Goal: Browse casually: Explore the website without a specific task or goal

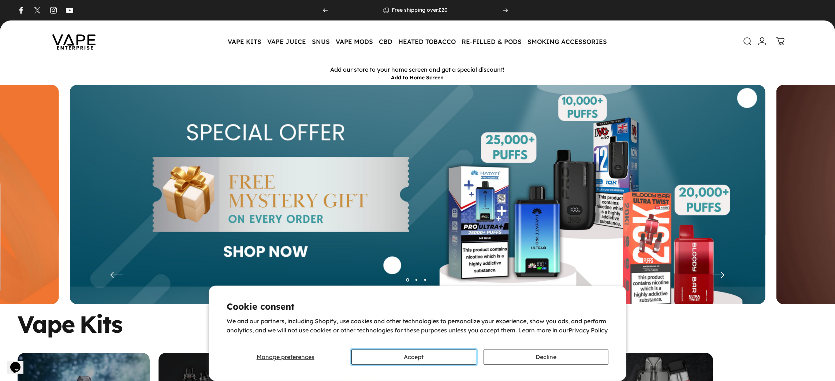
click at [432, 355] on button "Accept" at bounding box center [413, 357] width 125 height 15
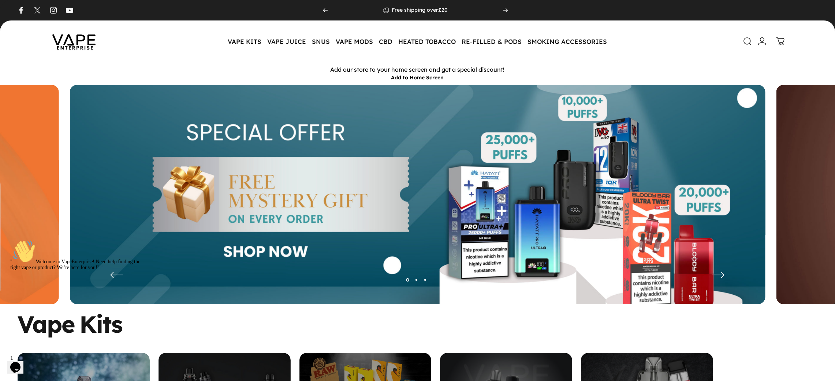
click at [712, 275] on icon "Next" at bounding box center [718, 274] width 12 height 5
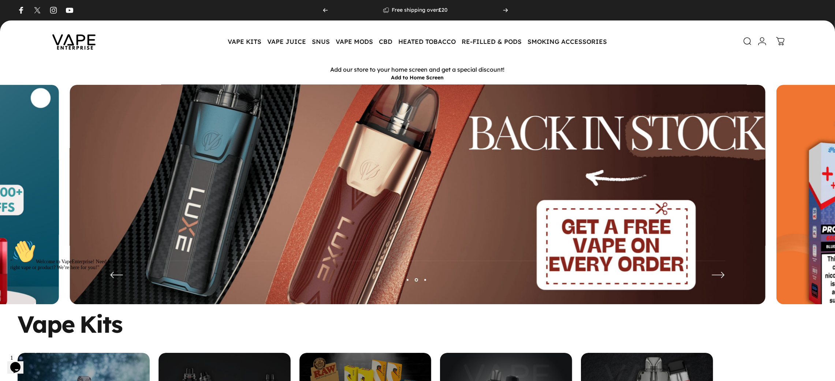
click at [712, 275] on icon "Next" at bounding box center [718, 274] width 12 height 5
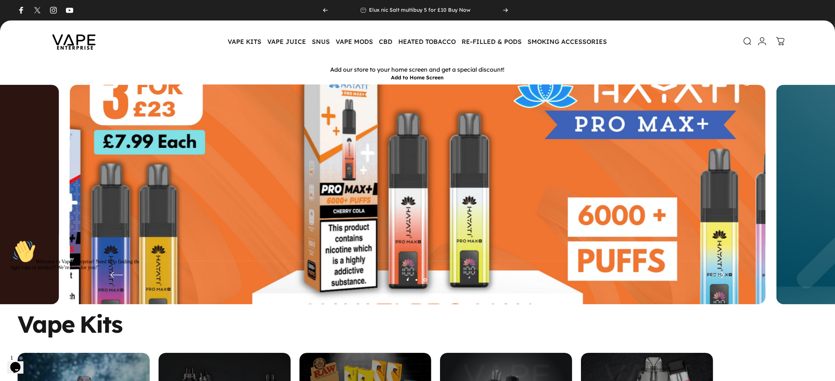
click at [712, 275] on icon "Next" at bounding box center [718, 274] width 12 height 5
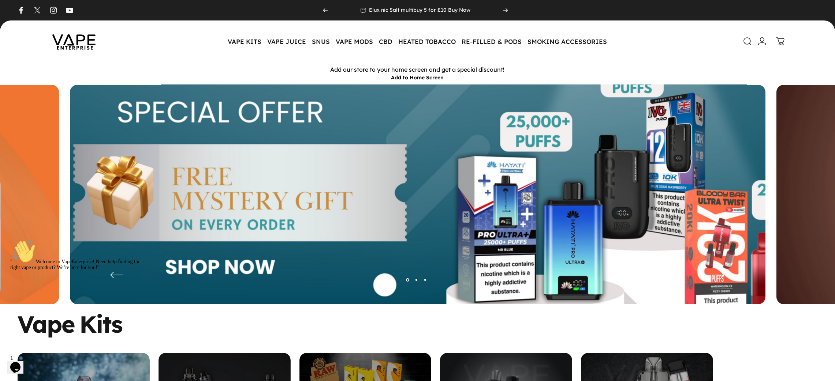
click at [712, 275] on icon "Next" at bounding box center [718, 274] width 12 height 5
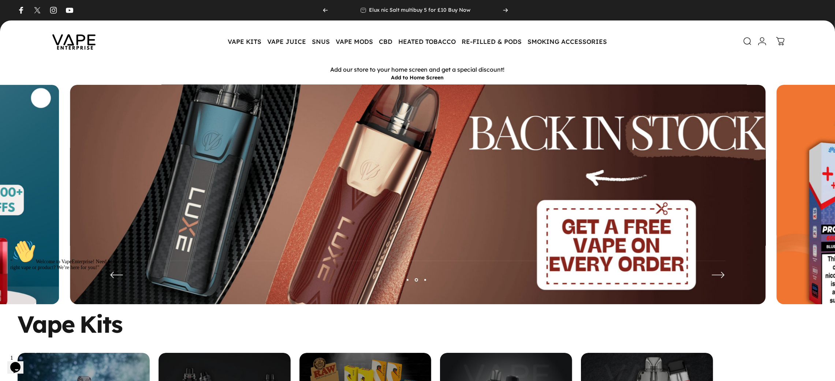
click at [712, 275] on icon "Next" at bounding box center [718, 274] width 12 height 5
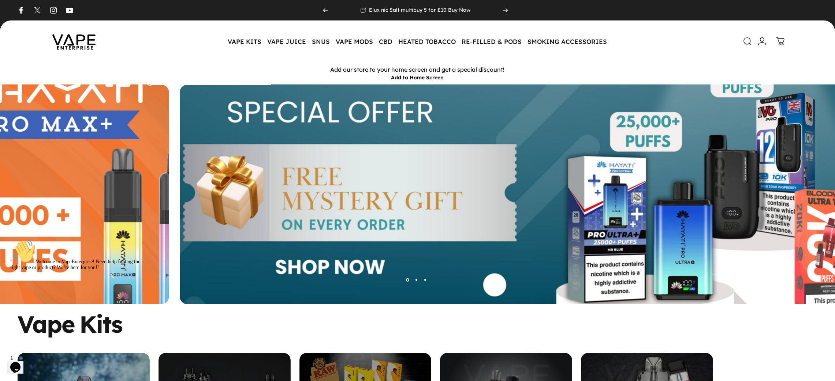
click at [712, 275] on icon "Next" at bounding box center [718, 274] width 12 height 5
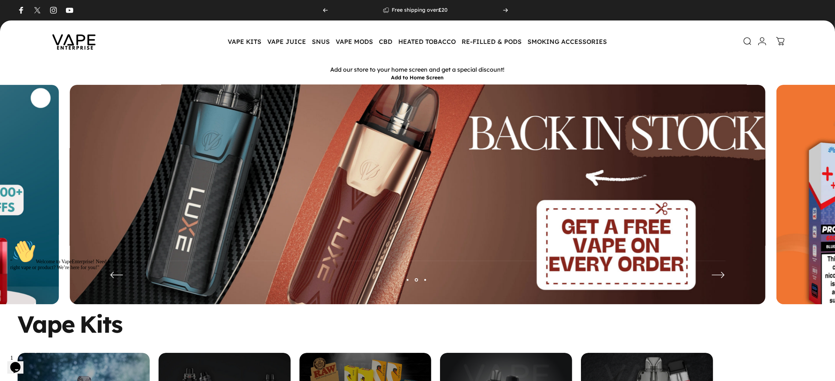
click at [712, 275] on icon "Next" at bounding box center [718, 274] width 12 height 5
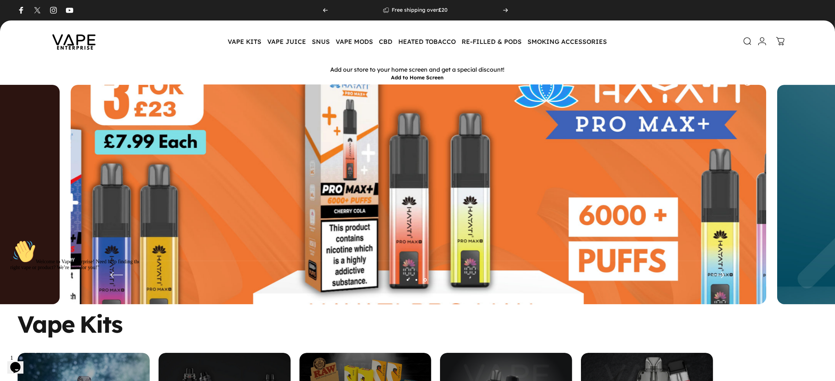
click at [712, 275] on icon "Next" at bounding box center [718, 274] width 12 height 5
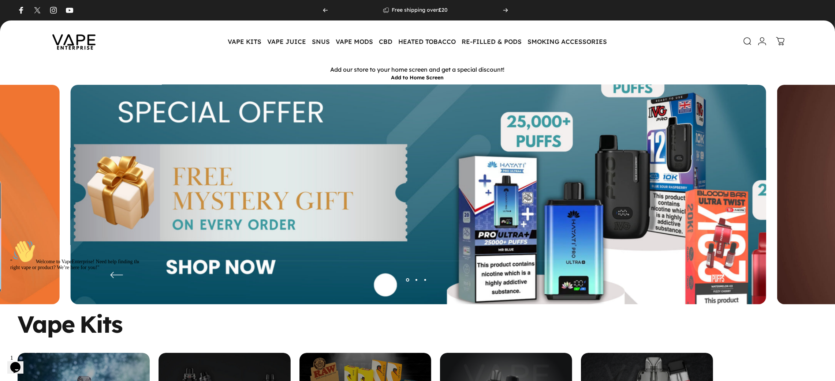
click at [712, 275] on icon "Next" at bounding box center [718, 274] width 12 height 5
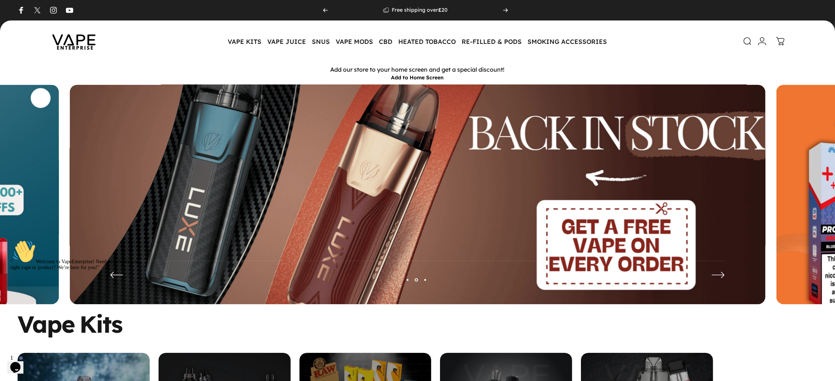
click at [712, 275] on icon "Next" at bounding box center [718, 274] width 12 height 5
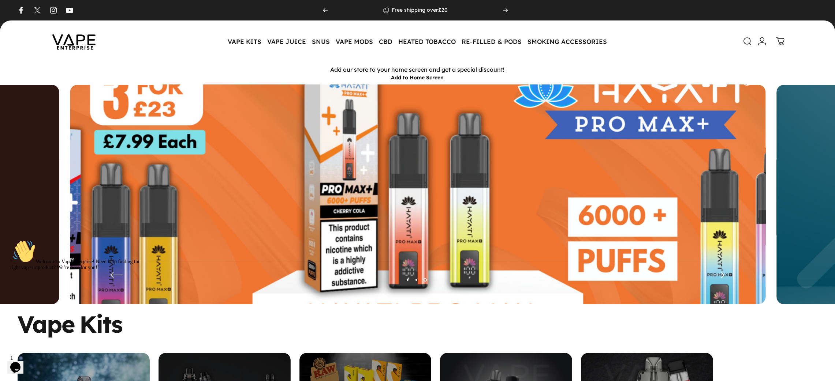
click at [712, 275] on icon "Next" at bounding box center [718, 274] width 12 height 5
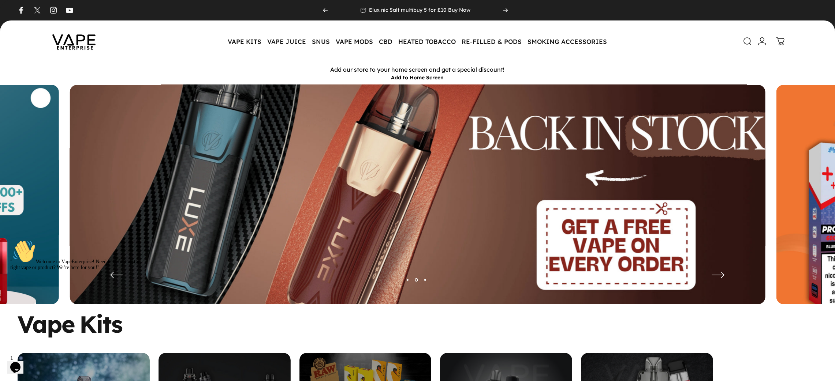
click at [712, 275] on icon "Next" at bounding box center [718, 274] width 12 height 5
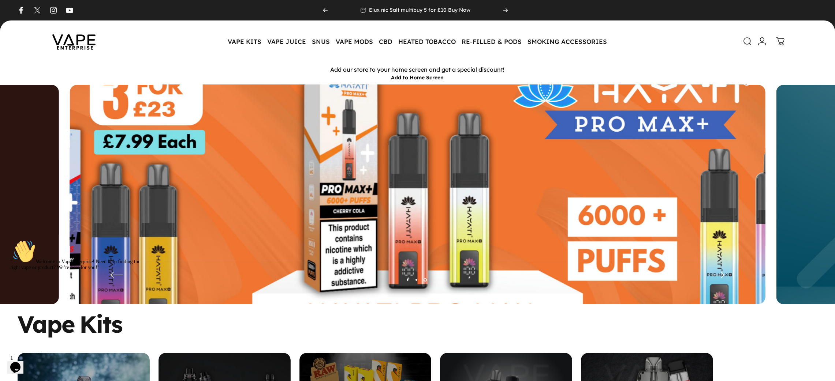
click at [712, 275] on icon "Next" at bounding box center [718, 274] width 12 height 5
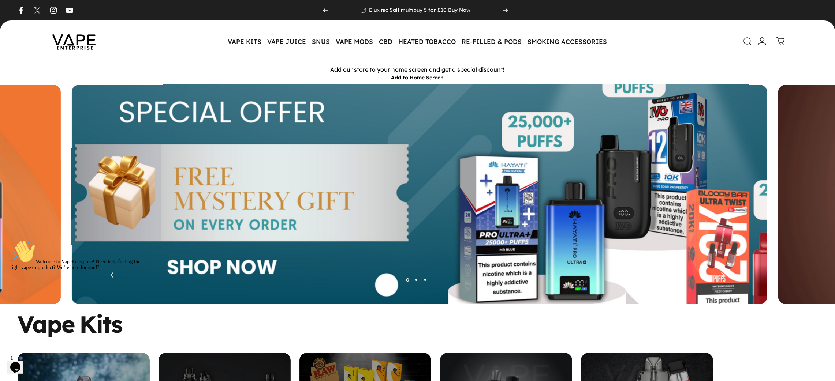
click at [712, 275] on icon "Next" at bounding box center [718, 274] width 12 height 5
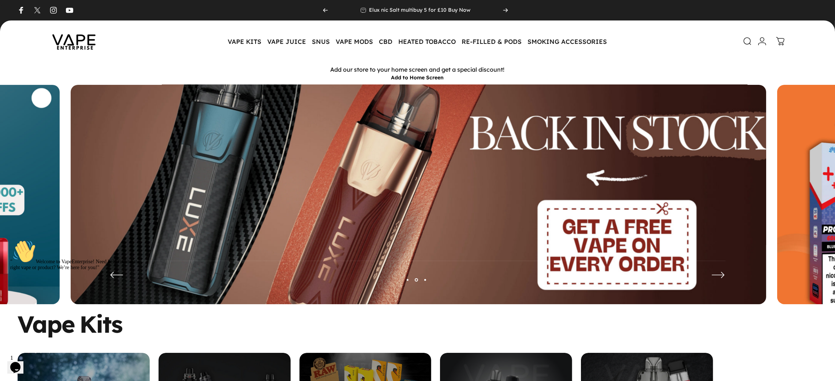
click at [712, 275] on icon "Next" at bounding box center [718, 274] width 12 height 5
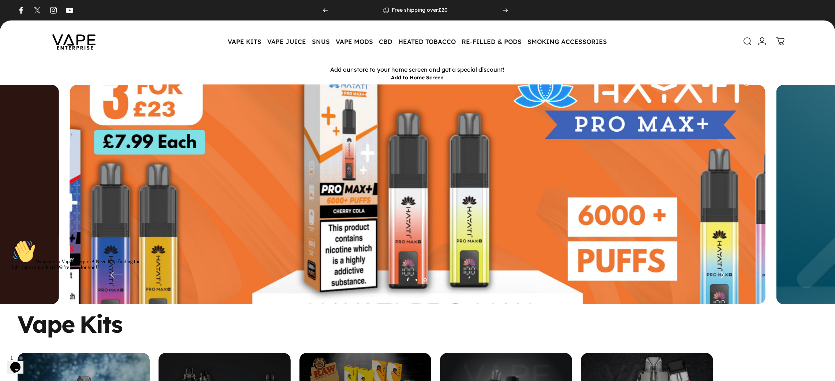
click at [712, 275] on icon "Next" at bounding box center [718, 274] width 12 height 5
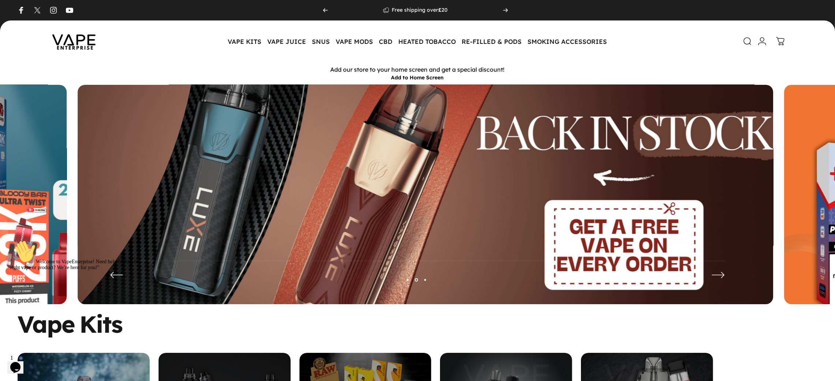
click at [712, 275] on icon "Next" at bounding box center [718, 274] width 12 height 5
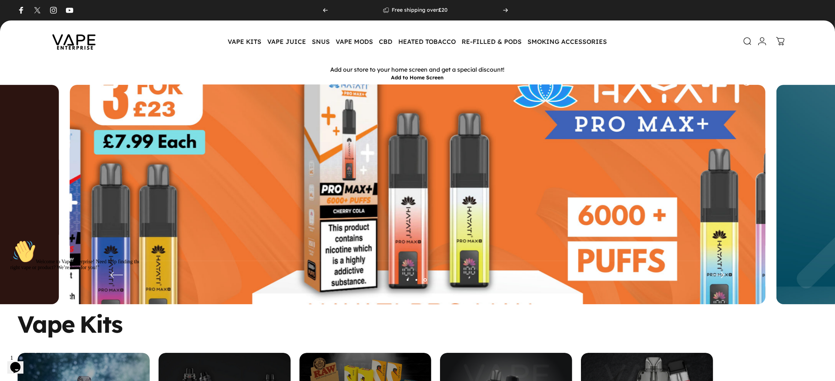
click at [712, 275] on icon "Next" at bounding box center [718, 274] width 12 height 5
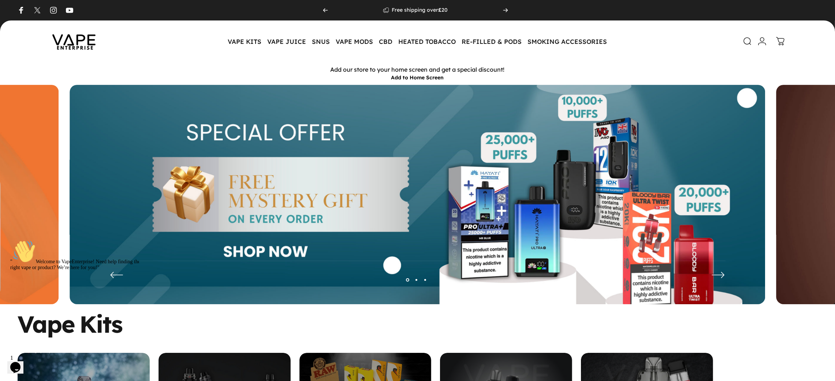
click at [712, 275] on icon "Next" at bounding box center [718, 274] width 12 height 5
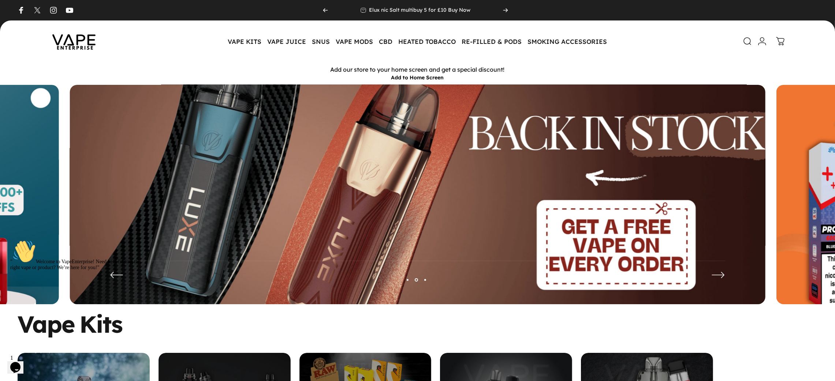
click at [712, 275] on icon "Next" at bounding box center [718, 274] width 12 height 5
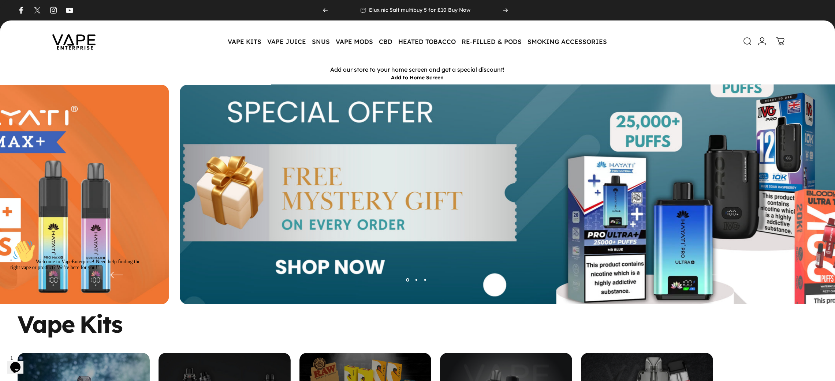
click at [712, 275] on icon "Next" at bounding box center [718, 274] width 12 height 5
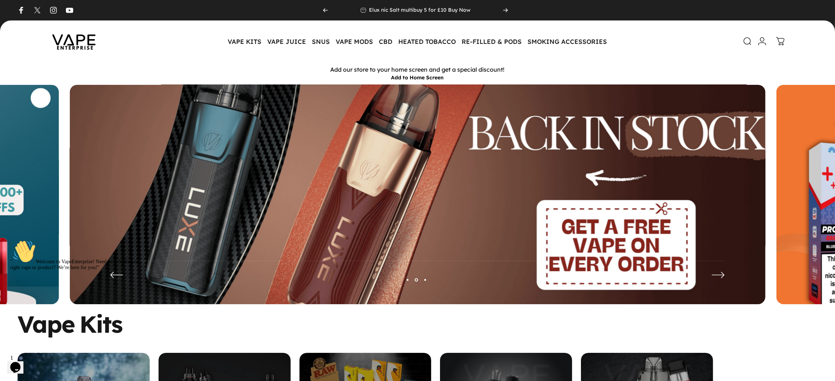
click at [712, 275] on icon "Next" at bounding box center [718, 274] width 12 height 5
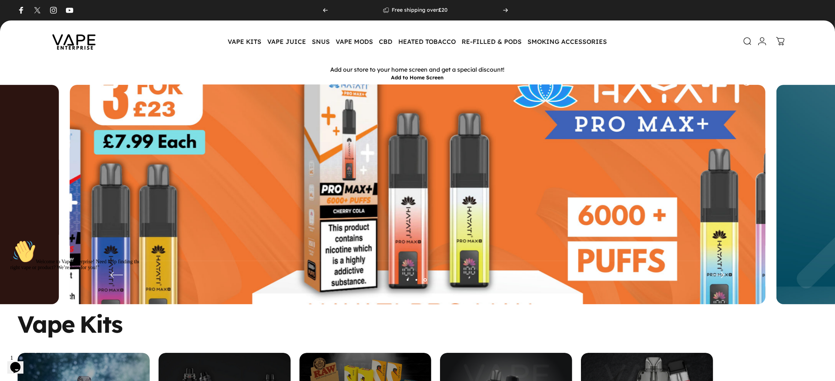
click at [712, 275] on icon "Next" at bounding box center [718, 274] width 12 height 5
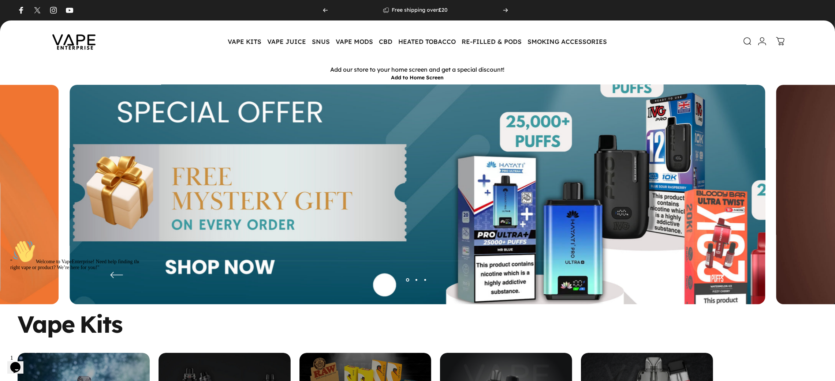
click at [712, 275] on icon "Next" at bounding box center [718, 274] width 12 height 5
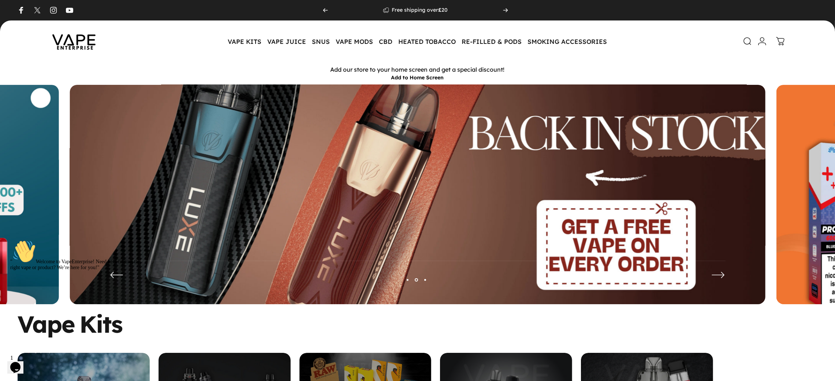
click at [712, 275] on icon "Next" at bounding box center [718, 274] width 12 height 5
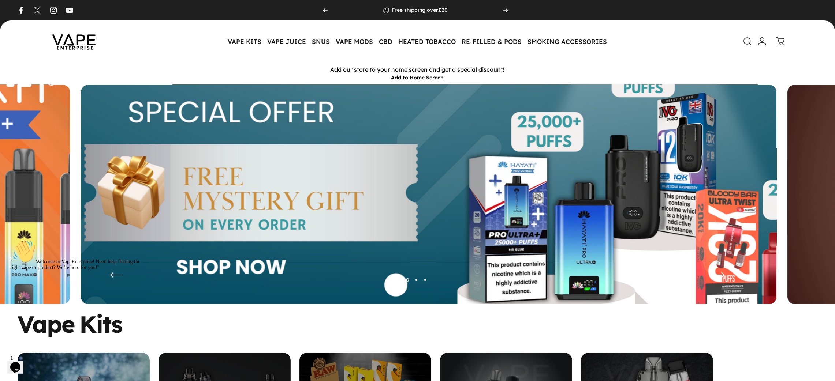
click at [712, 275] on icon "Next" at bounding box center [718, 274] width 12 height 5
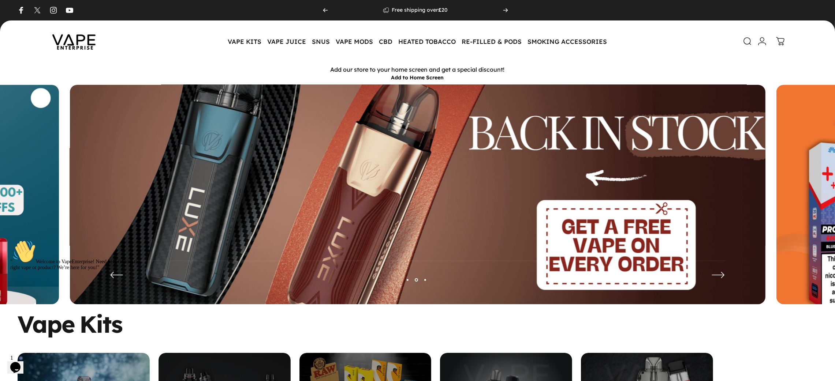
click at [712, 275] on icon "Next" at bounding box center [718, 274] width 12 height 5
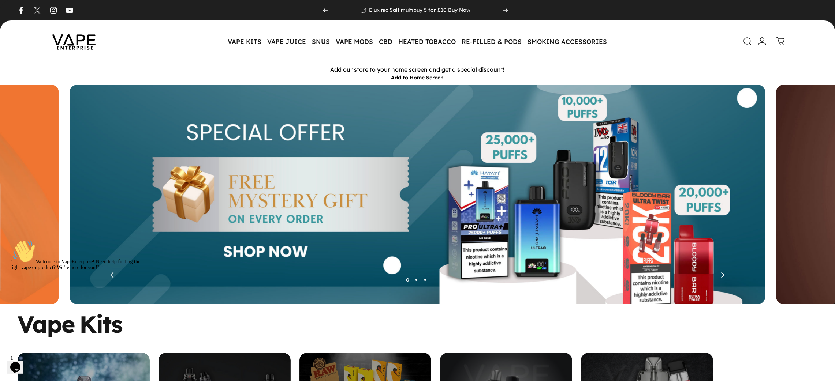
click at [713, 274] on icon "Next" at bounding box center [718, 274] width 12 height 5
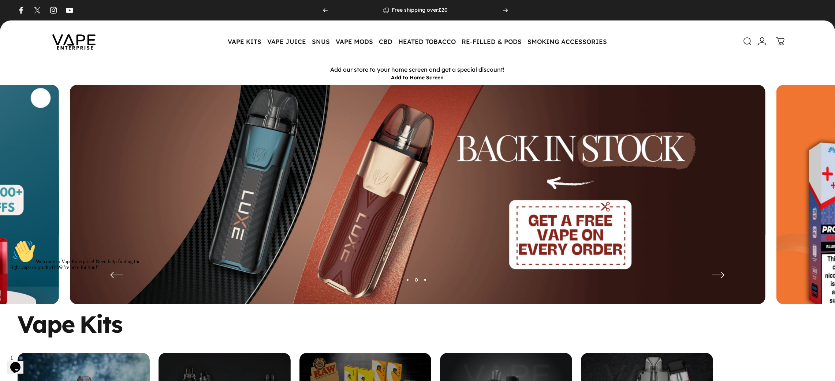
click at [713, 274] on icon "Next" at bounding box center [718, 274] width 12 height 5
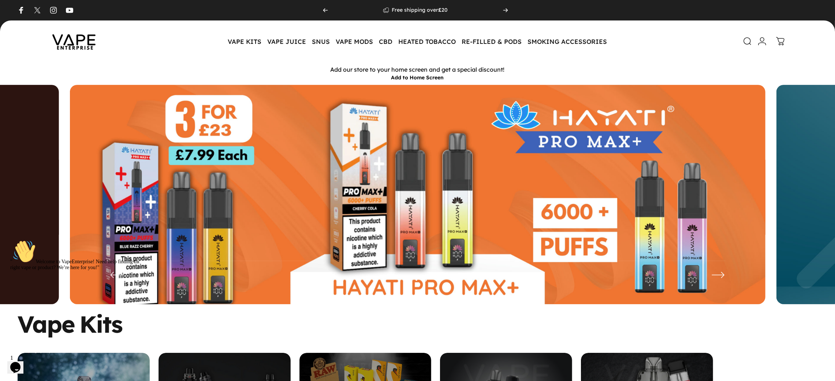
click at [716, 273] on icon "Next" at bounding box center [718, 275] width 15 height 15
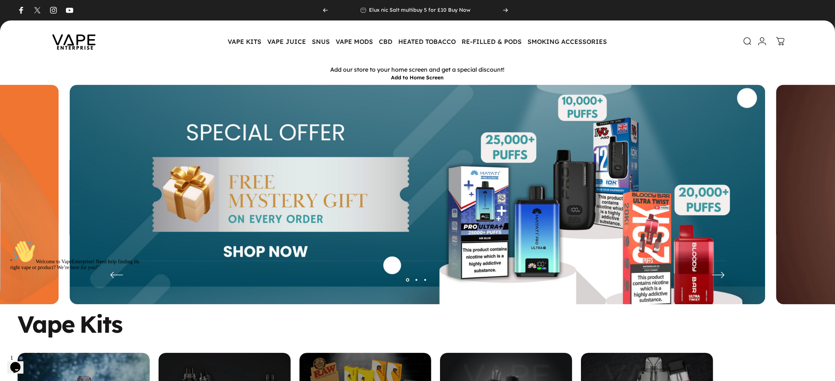
click at [716, 273] on icon "Next" at bounding box center [718, 275] width 15 height 15
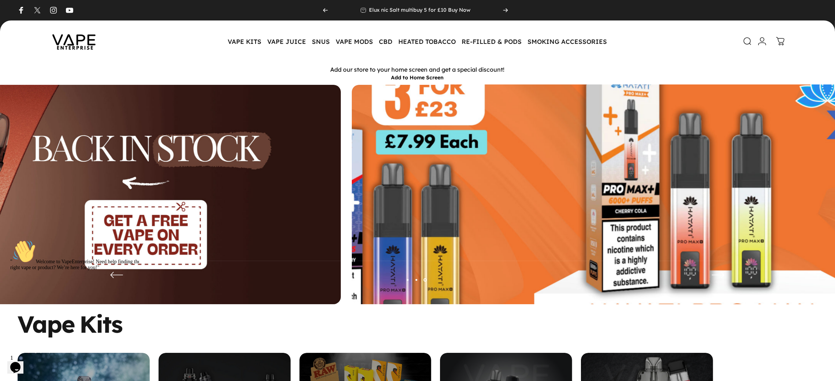
click at [716, 273] on icon "Next" at bounding box center [718, 275] width 15 height 15
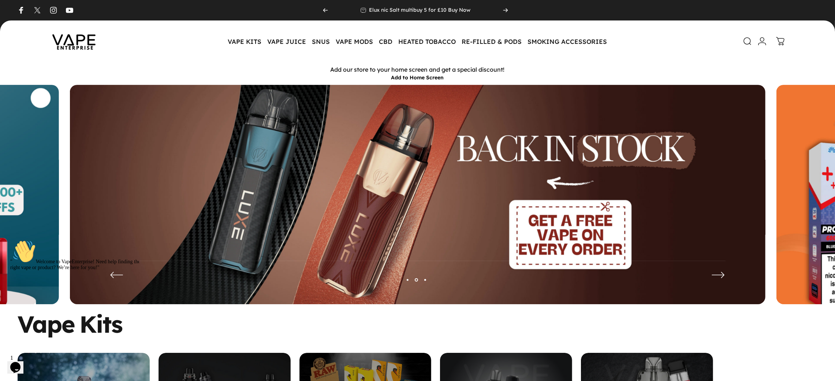
click at [716, 273] on icon "Next" at bounding box center [718, 275] width 15 height 15
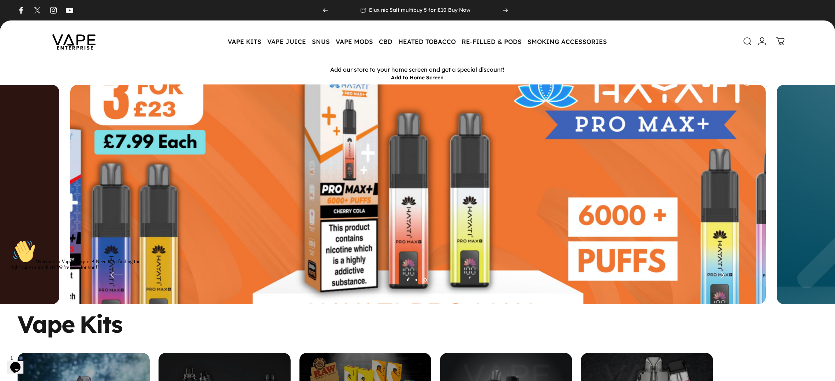
click at [716, 273] on icon "Next" at bounding box center [718, 275] width 15 height 15
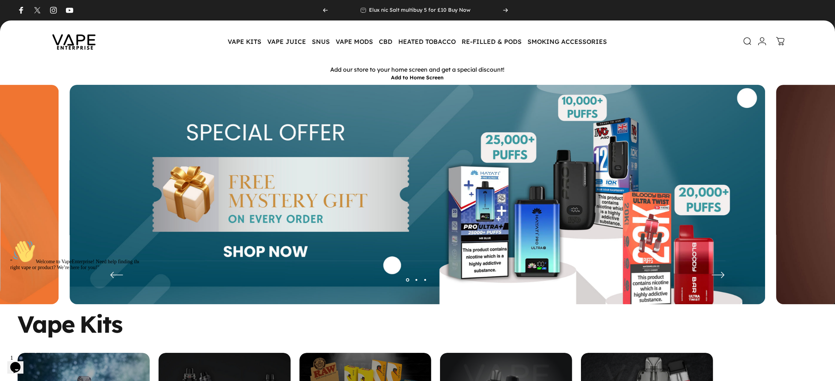
click at [716, 273] on icon "Next" at bounding box center [718, 275] width 15 height 15
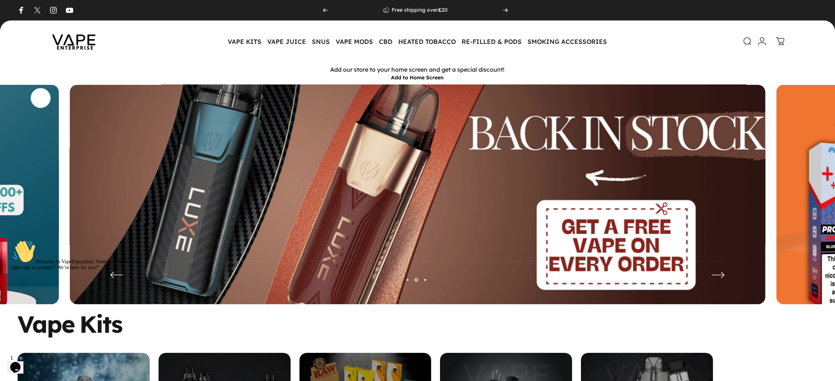
click at [716, 273] on icon "Next" at bounding box center [718, 275] width 15 height 15
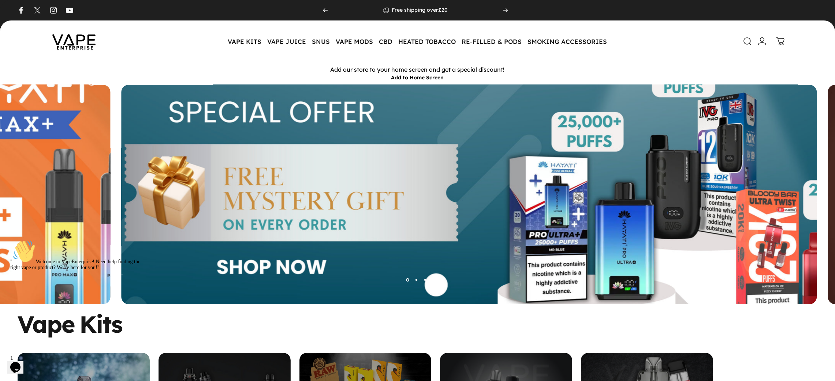
click at [716, 273] on icon "Next" at bounding box center [718, 275] width 15 height 15
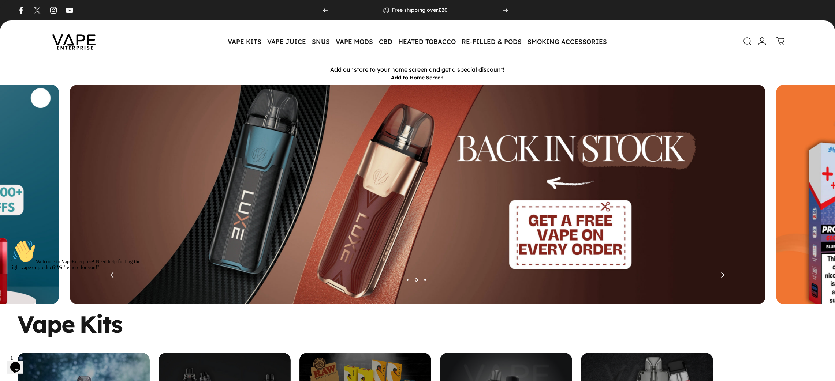
click at [716, 273] on icon "Next" at bounding box center [718, 275] width 15 height 15
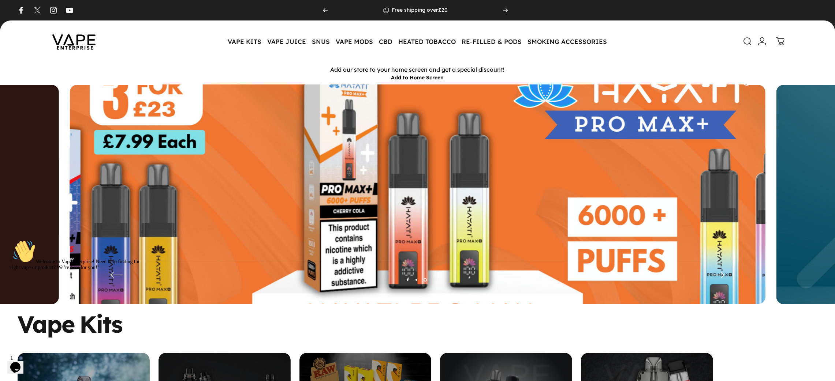
click at [716, 273] on icon "Next" at bounding box center [718, 275] width 15 height 15
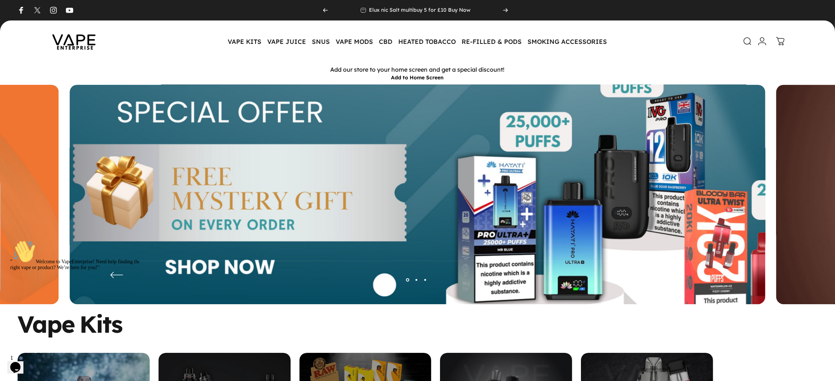
click at [716, 273] on icon "Next" at bounding box center [718, 275] width 15 height 15
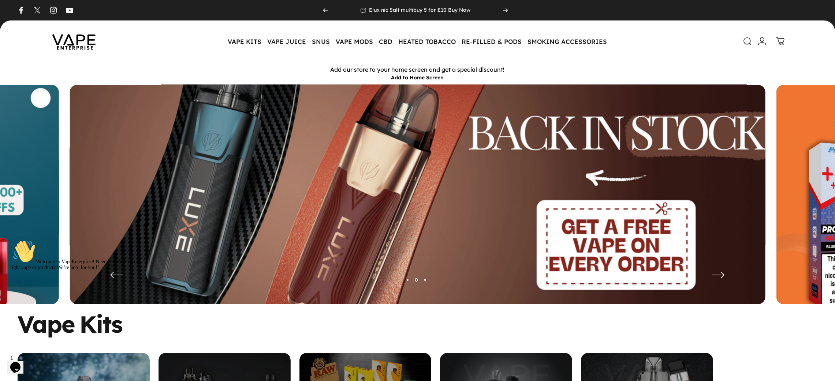
click at [716, 273] on icon "Next" at bounding box center [718, 275] width 15 height 15
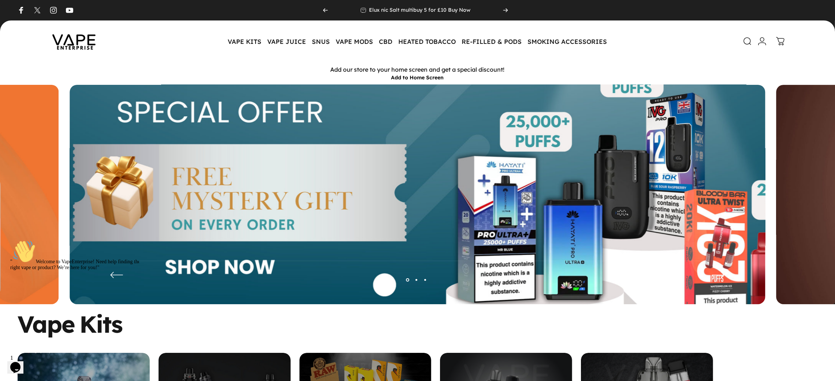
click at [716, 273] on icon "Next" at bounding box center [718, 275] width 15 height 15
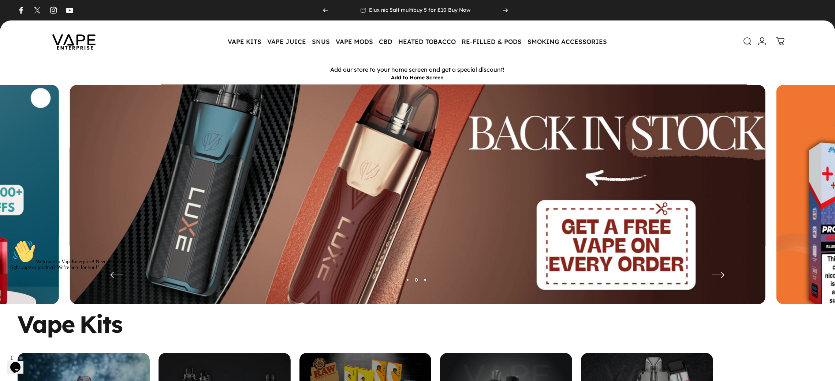
click at [716, 273] on icon "Next" at bounding box center [718, 275] width 15 height 15
